Goal: Information Seeking & Learning: Learn about a topic

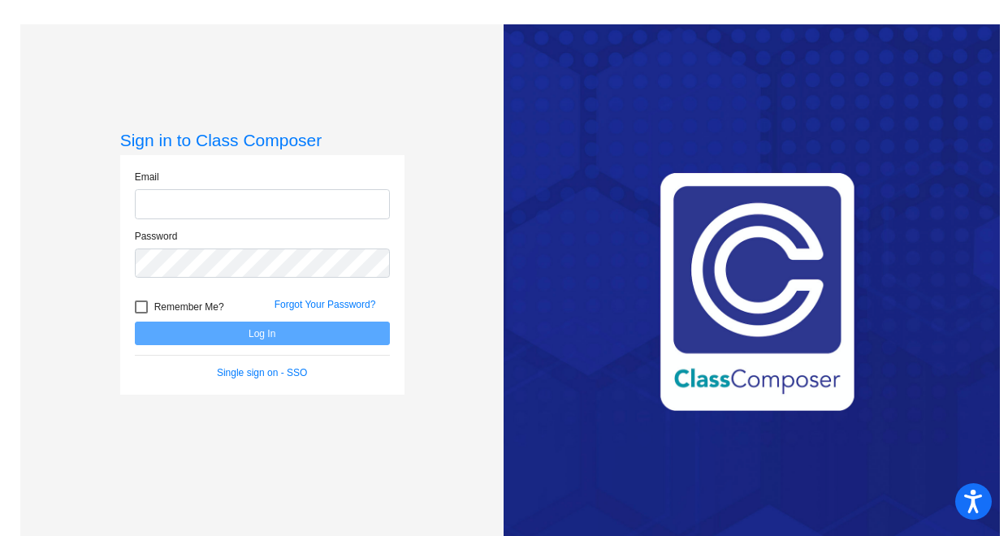
type input "[EMAIL_ADDRESS][DOMAIN_NAME]"
click at [300, 335] on button "Log In" at bounding box center [262, 334] width 255 height 24
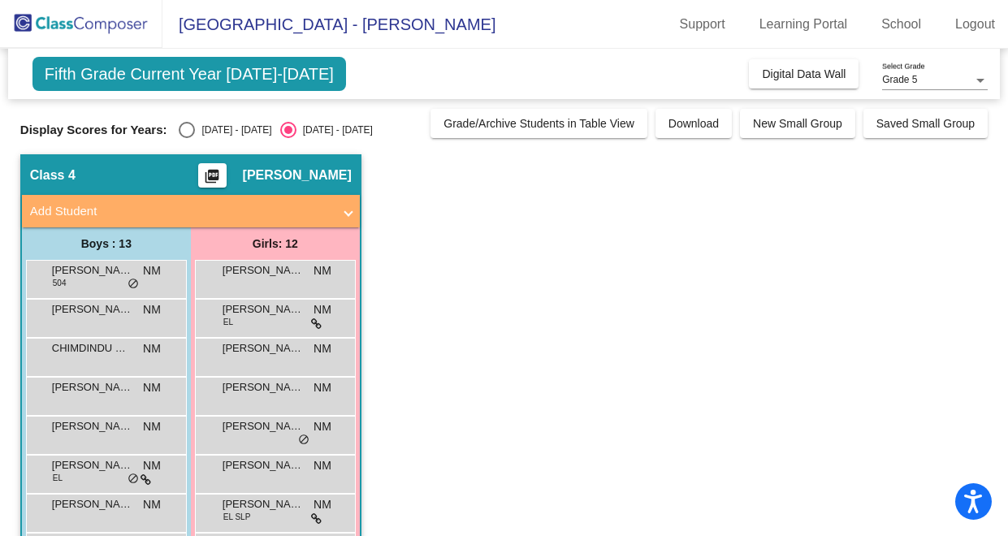
click at [392, 431] on app-classroom "Class 4 picture_as_pdf [PERSON_NAME] Add Student First Name Last Name Student I…" at bounding box center [503, 473] width 967 height 638
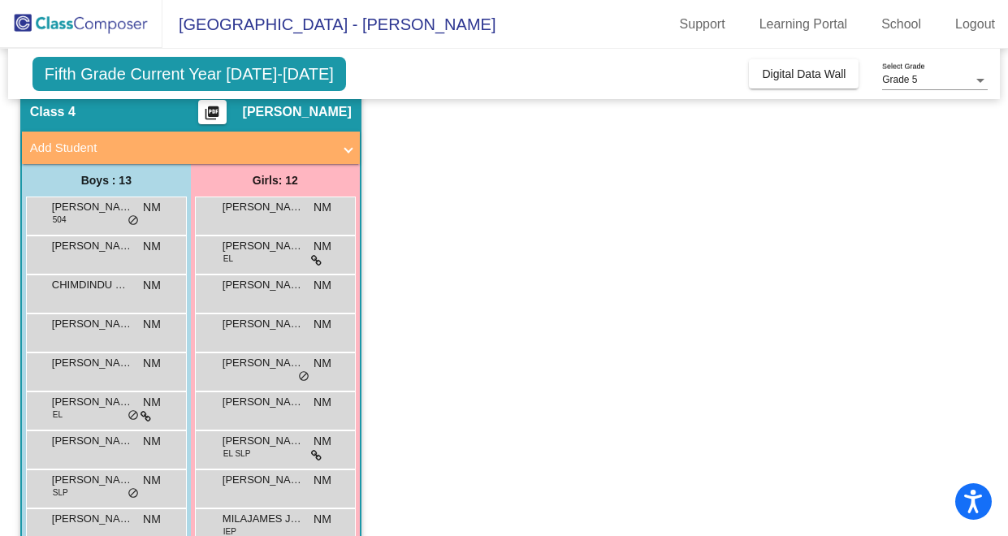
scroll to position [64, 0]
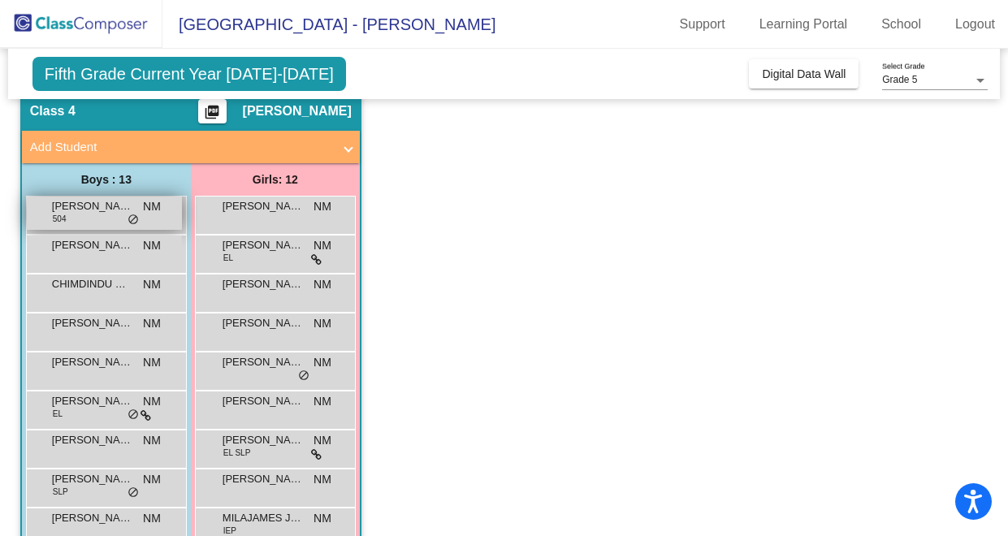
click at [131, 215] on span "do_not_disturb_alt" at bounding box center [132, 220] width 11 height 13
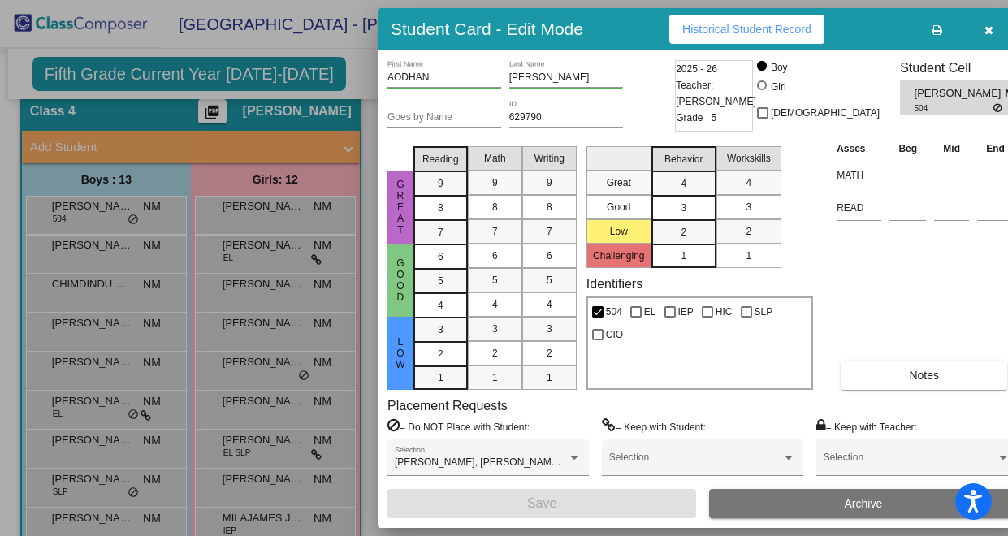
click at [732, 32] on span "Historical Student Record" at bounding box center [746, 29] width 129 height 13
click at [984, 28] on icon "button" at bounding box center [988, 29] width 9 height 11
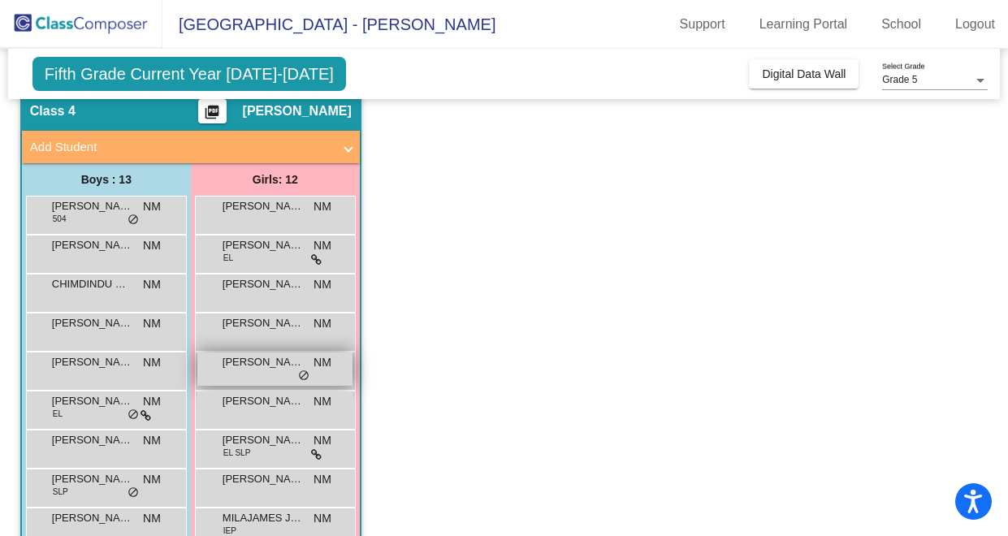
click at [279, 371] on div "[PERSON_NAME] NM lock do_not_disturb_alt" at bounding box center [274, 368] width 155 height 33
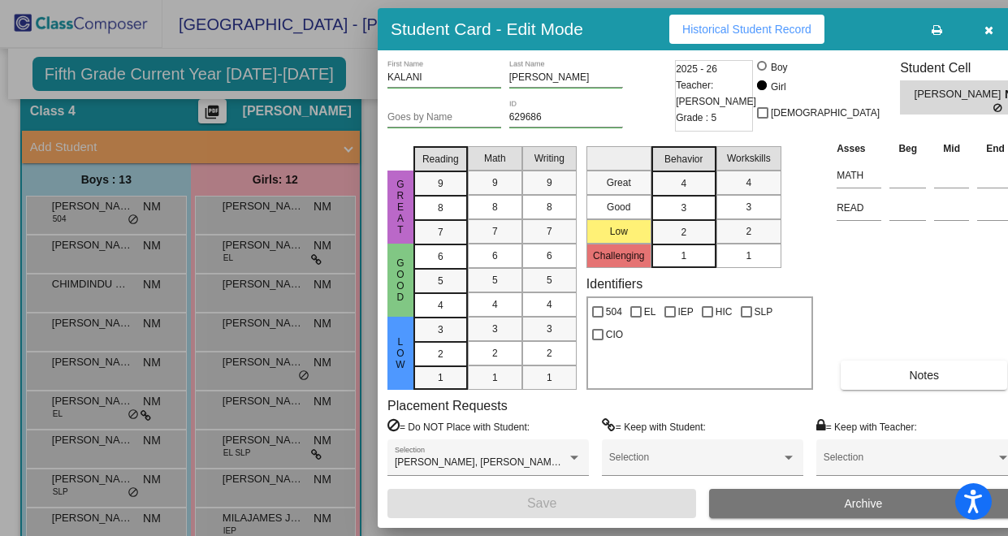
click at [772, 23] on span "Historical Student Record" at bounding box center [746, 29] width 129 height 13
click at [984, 30] on icon "button" at bounding box center [988, 29] width 9 height 11
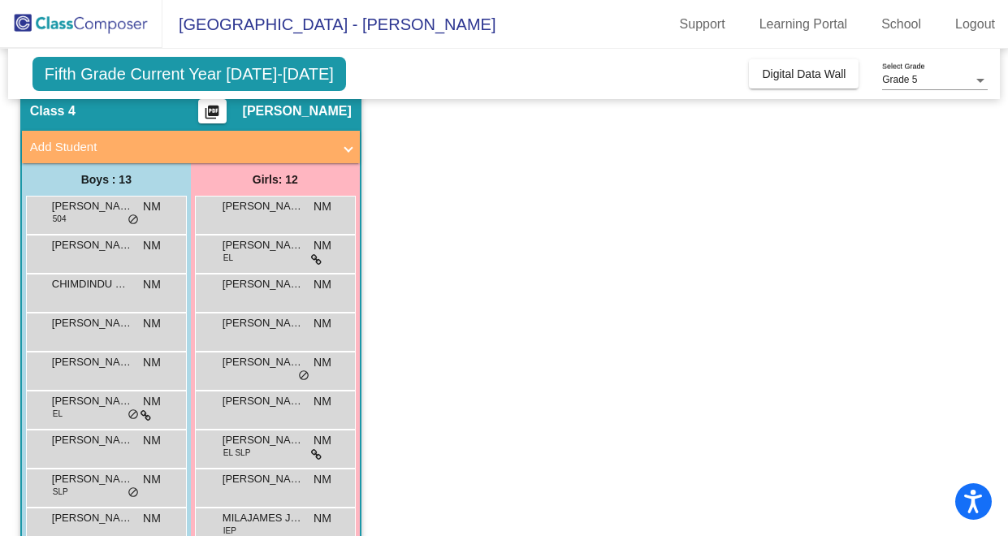
click at [443, 123] on app-classroom "Class 4 picture_as_pdf [PERSON_NAME] Add Student First Name Last Name Student I…" at bounding box center [503, 409] width 967 height 638
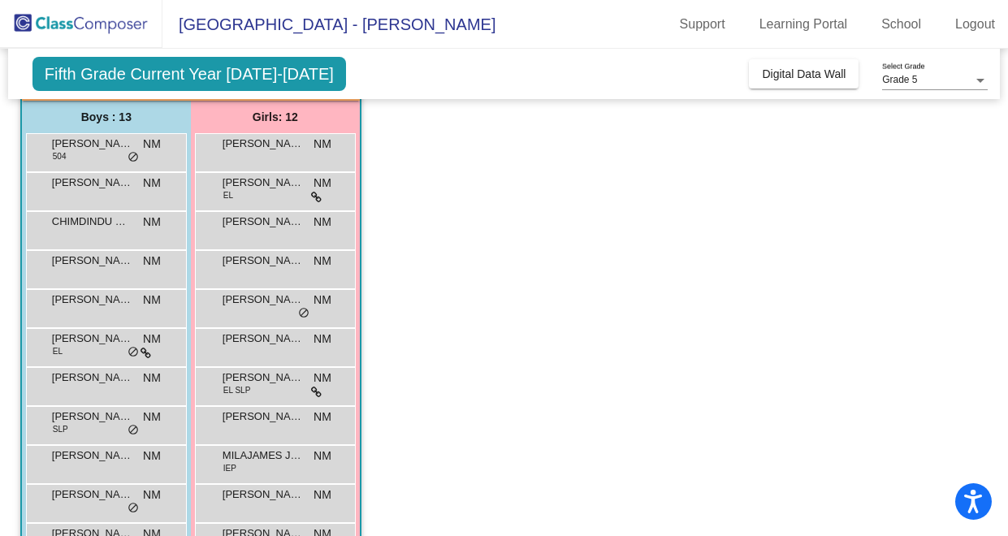
scroll to position [159, 0]
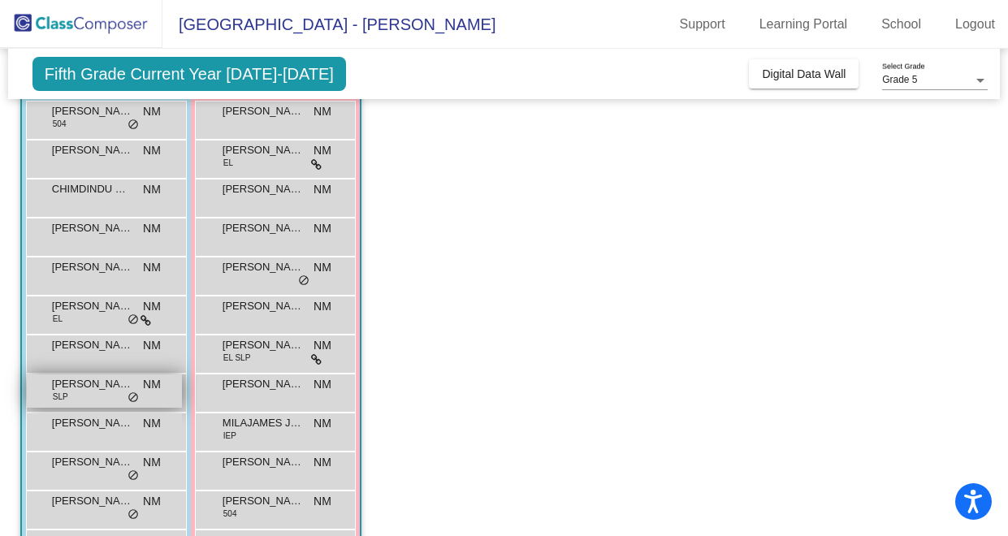
click at [74, 396] on div "[PERSON_NAME] SLP NM lock do_not_disturb_alt" at bounding box center [104, 390] width 155 height 33
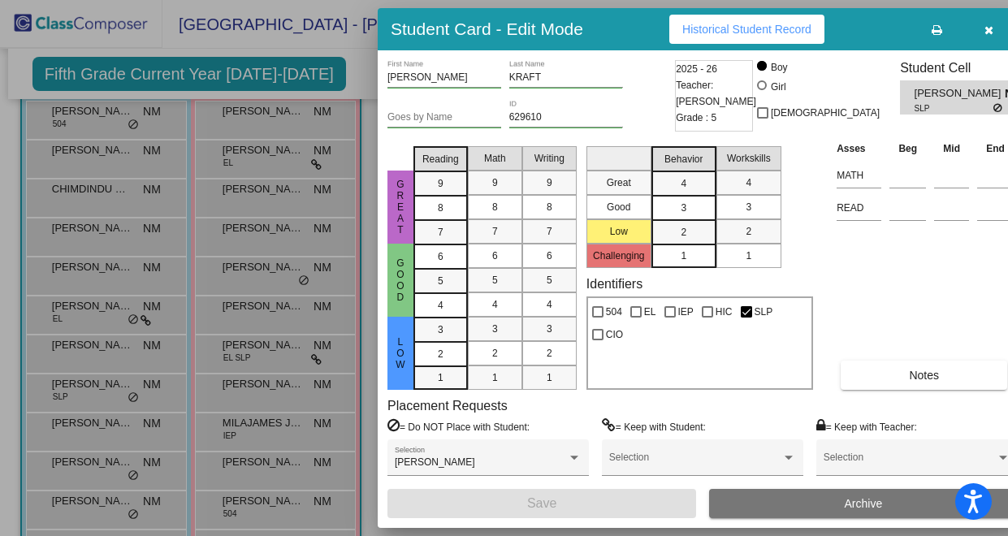
click at [717, 26] on span "Historical Student Record" at bounding box center [746, 29] width 129 height 13
